Goal: Transaction & Acquisition: Book appointment/travel/reservation

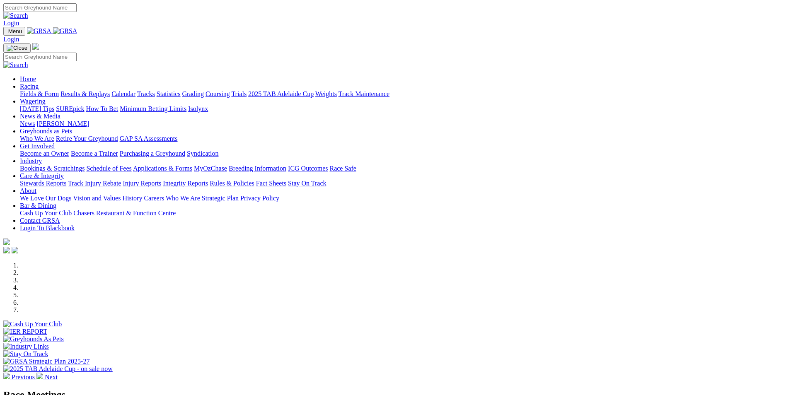
click at [85, 165] on link "Bookings & Scratchings" at bounding box center [52, 168] width 65 height 7
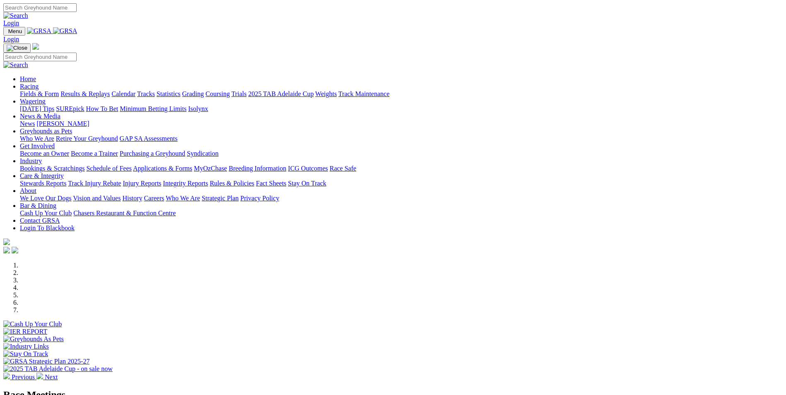
click at [85, 165] on link "Bookings & Scratchings" at bounding box center [52, 168] width 65 height 7
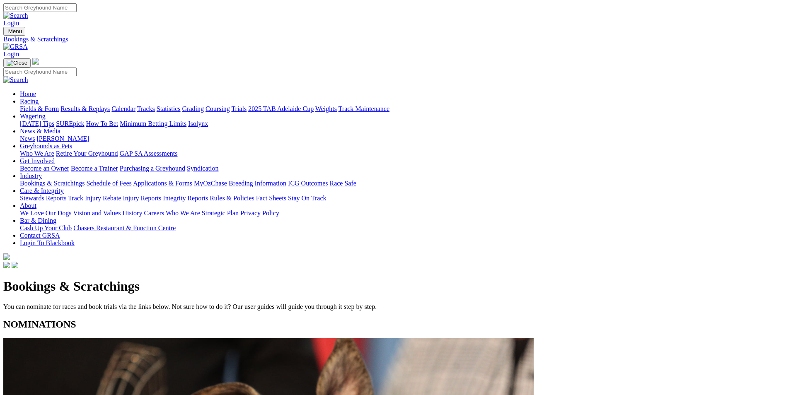
click at [136, 105] on link "Calendar" at bounding box center [123, 108] width 24 height 7
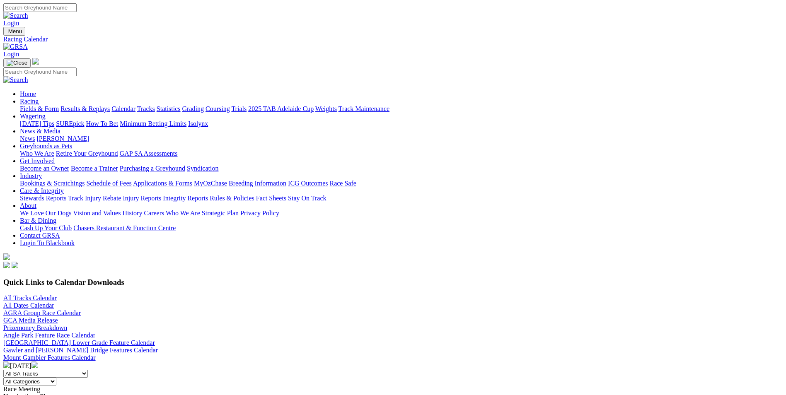
click at [110, 105] on link "Results & Replays" at bounding box center [85, 108] width 49 height 7
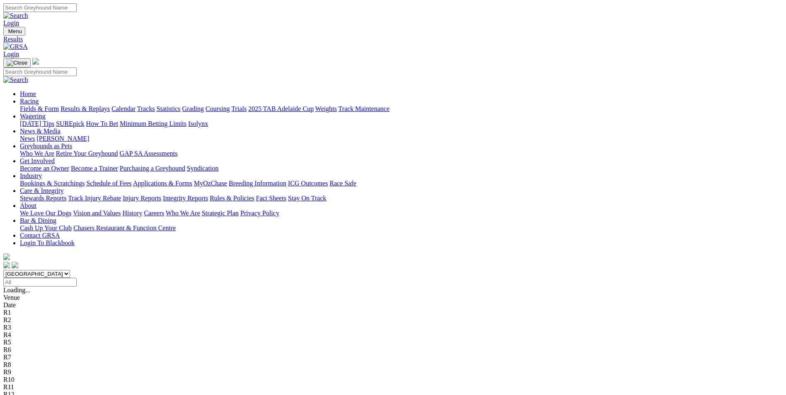
click at [136, 105] on link "Calendar" at bounding box center [123, 108] width 24 height 7
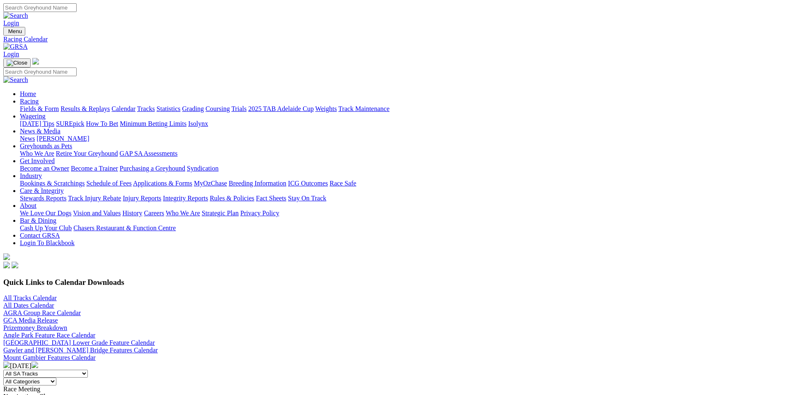
click at [85, 180] on link "Bookings & Scratchings" at bounding box center [52, 183] width 65 height 7
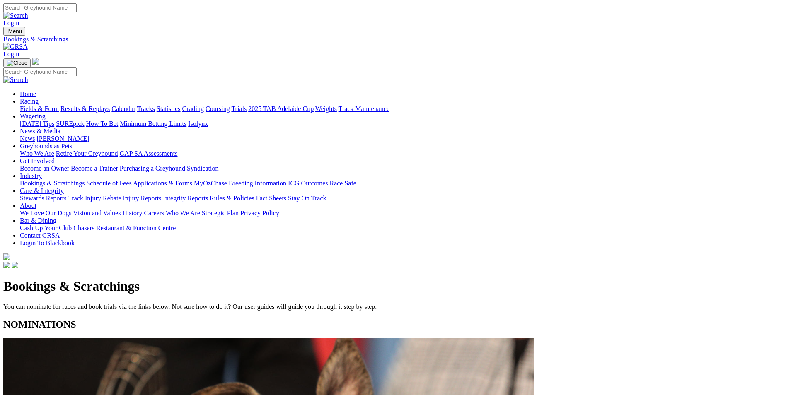
click at [110, 105] on link "Results & Replays" at bounding box center [85, 108] width 49 height 7
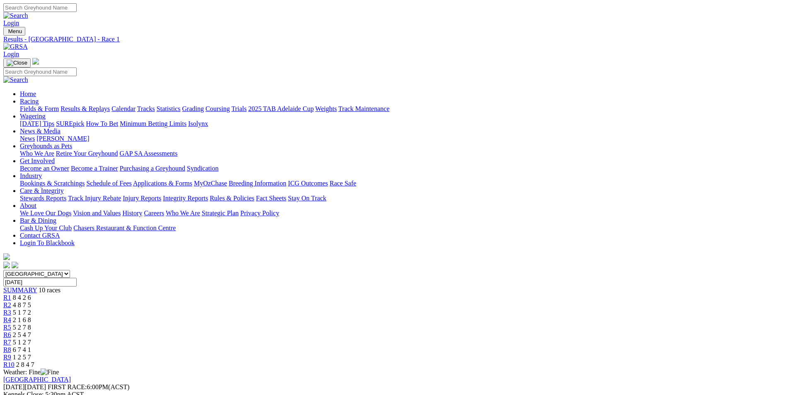
click at [31, 302] on span "4 8 7 5" at bounding box center [22, 305] width 18 height 7
click at [31, 309] on span "5 1 7 2" at bounding box center [22, 312] width 18 height 7
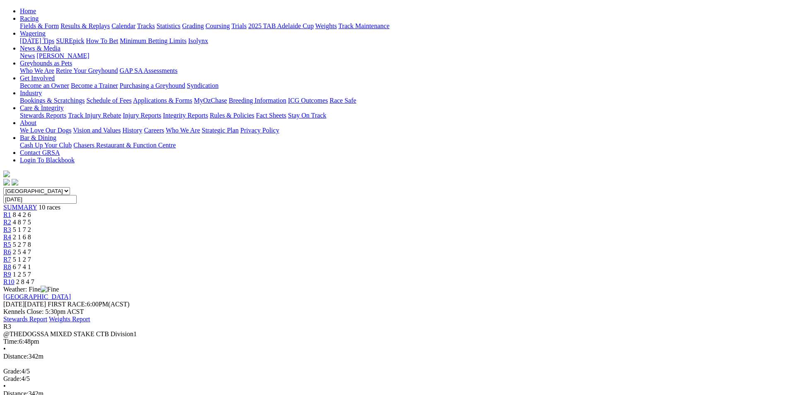
scroll to position [41, 0]
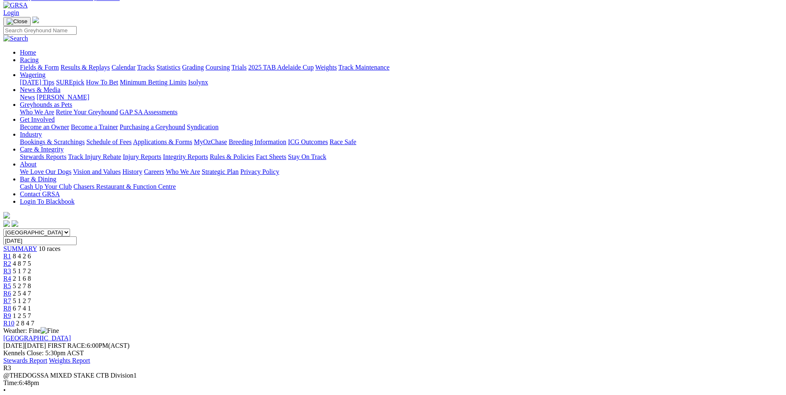
click at [355, 275] on div "R4 2 1 6 8" at bounding box center [393, 278] width 780 height 7
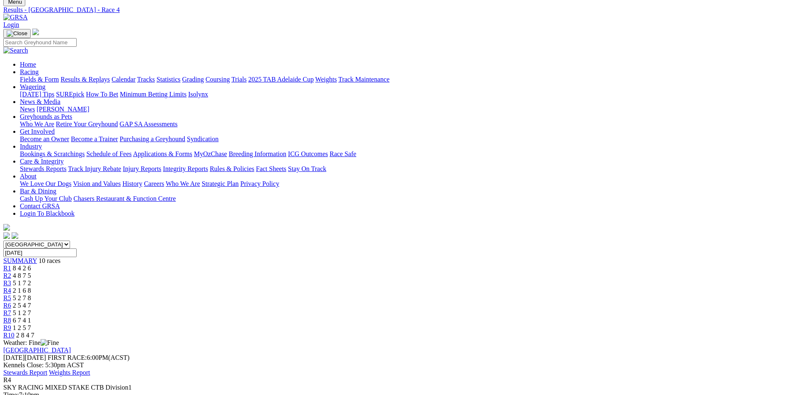
scroll to position [41, 0]
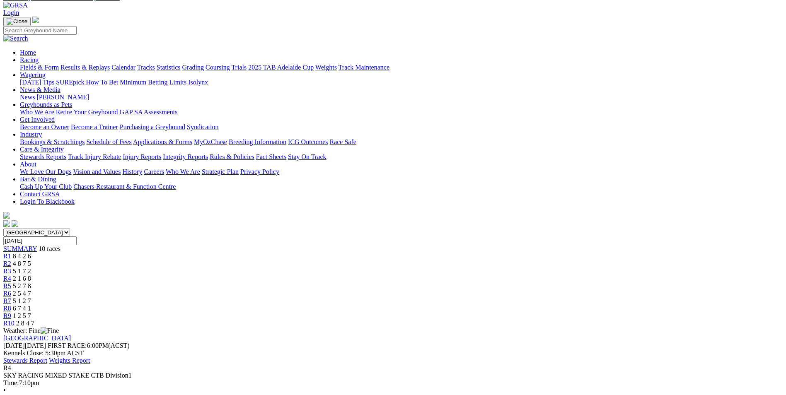
click at [402, 283] on div "R5 5 2 7 8" at bounding box center [393, 286] width 780 height 7
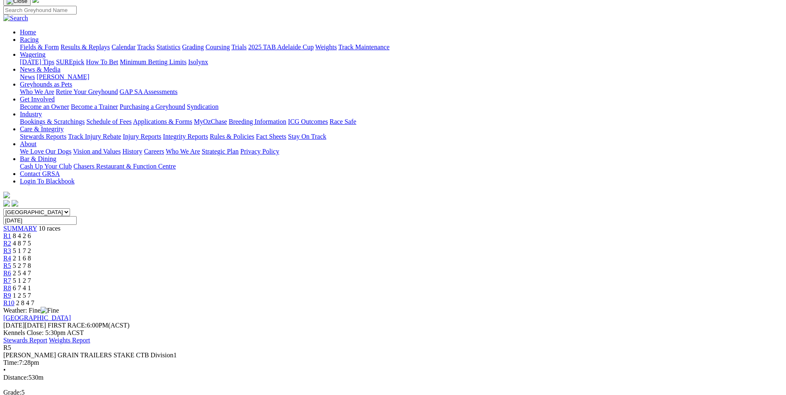
scroll to position [83, 0]
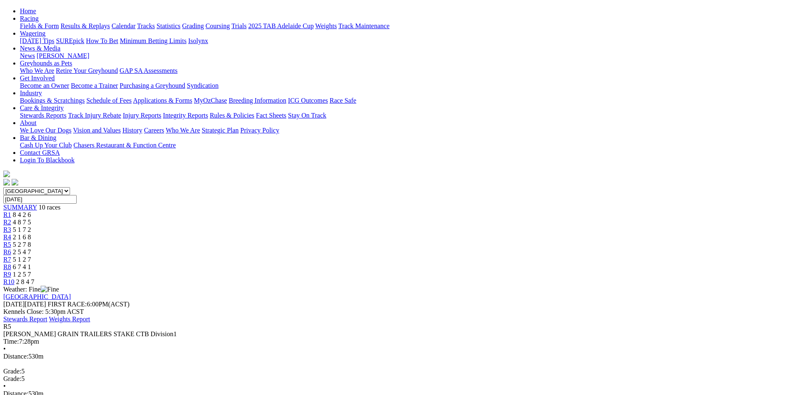
click at [31, 249] on span "2 5 4 7" at bounding box center [22, 252] width 18 height 7
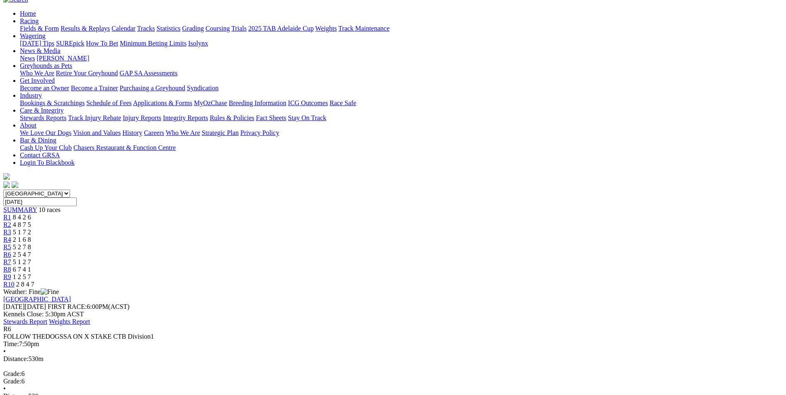
scroll to position [83, 0]
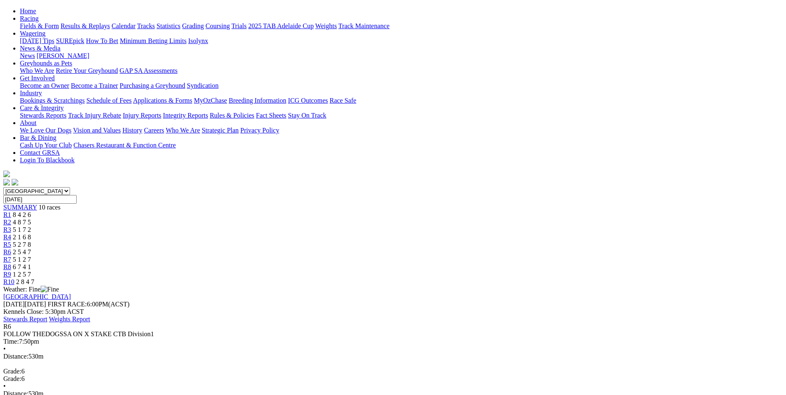
click at [496, 256] on div "R7 5 1 2 7" at bounding box center [393, 259] width 780 height 7
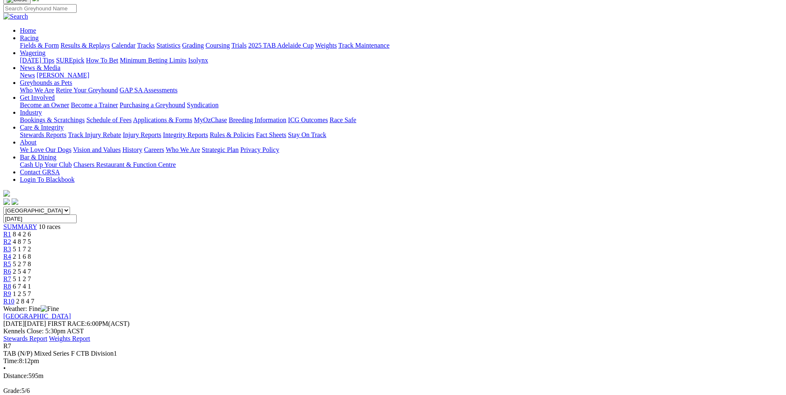
scroll to position [124, 0]
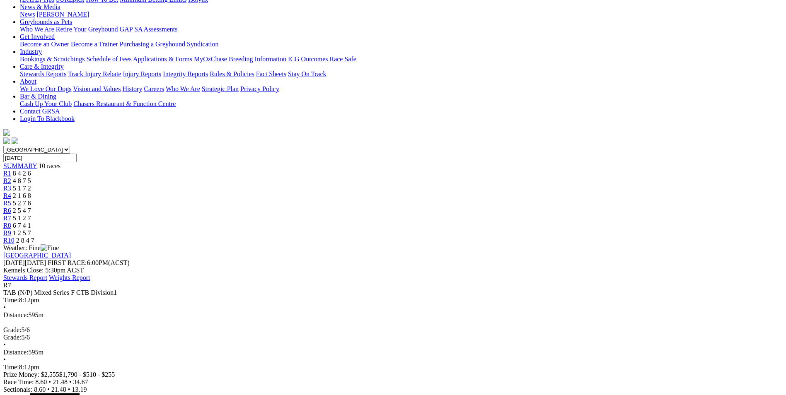
click at [31, 222] on span "6 7 4 1" at bounding box center [22, 225] width 18 height 7
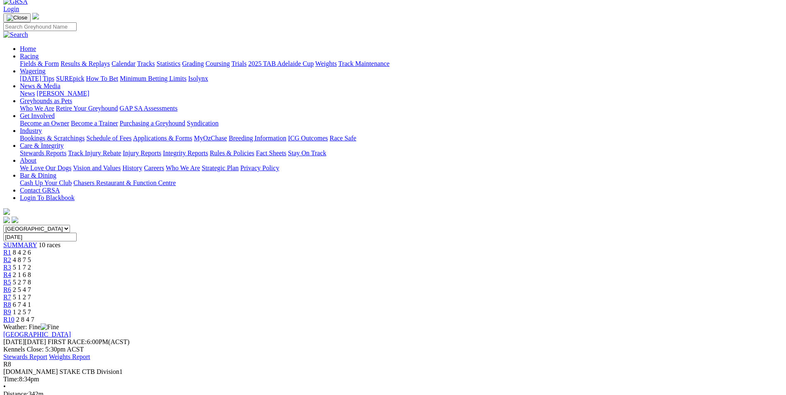
scroll to position [83, 0]
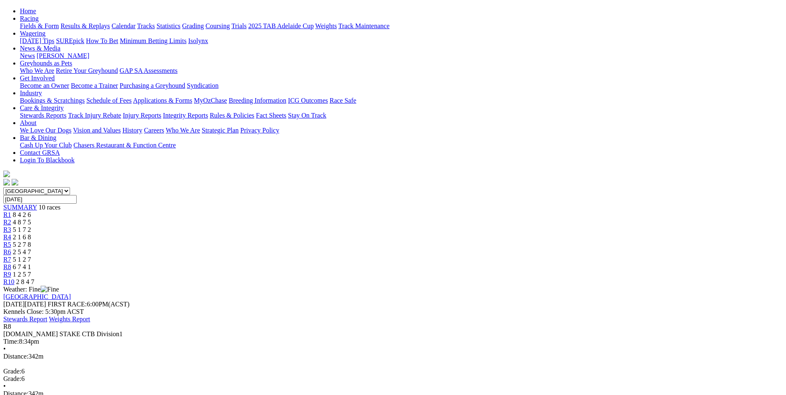
click at [578, 271] on div "R9 1 2 5 7" at bounding box center [393, 274] width 780 height 7
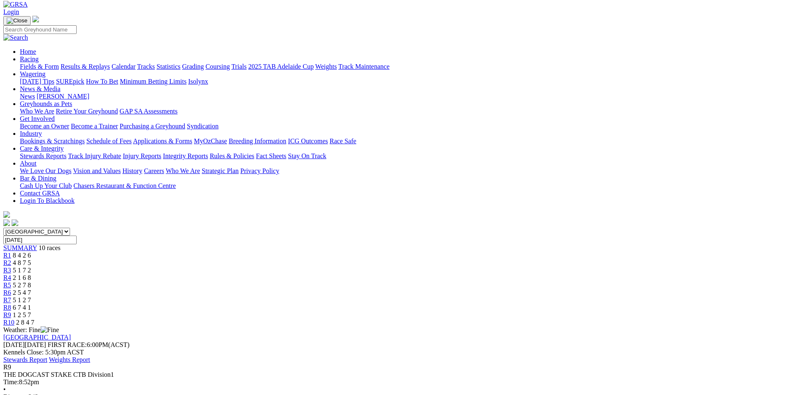
scroll to position [41, 0]
click at [630, 320] on div "R10 2 8 4 7" at bounding box center [393, 323] width 780 height 7
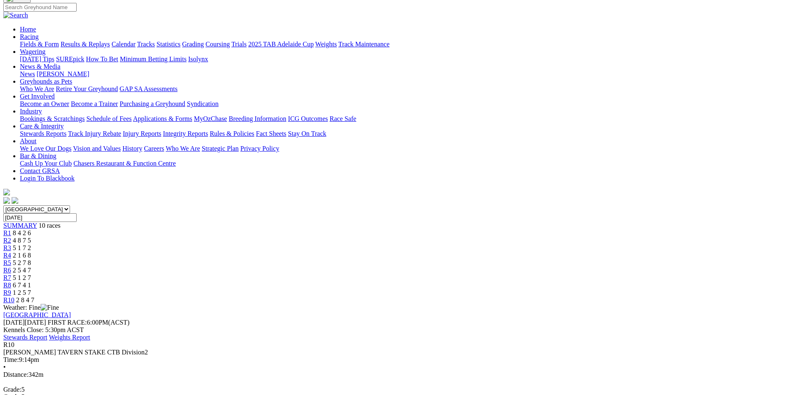
scroll to position [83, 0]
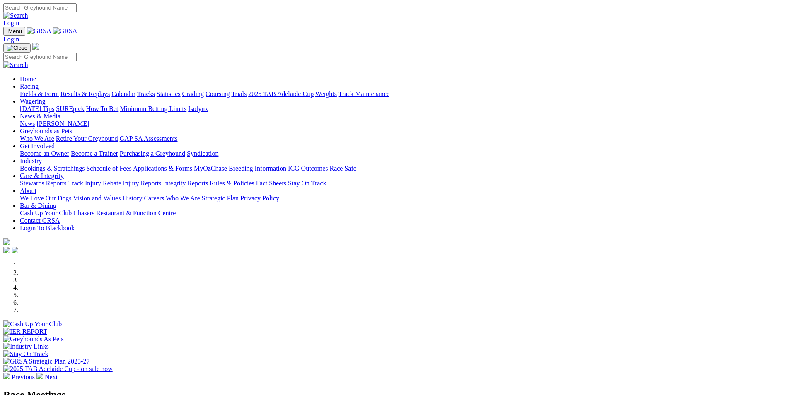
click at [85, 165] on link "Bookings & Scratchings" at bounding box center [52, 168] width 65 height 7
